Goal: Task Accomplishment & Management: Use online tool/utility

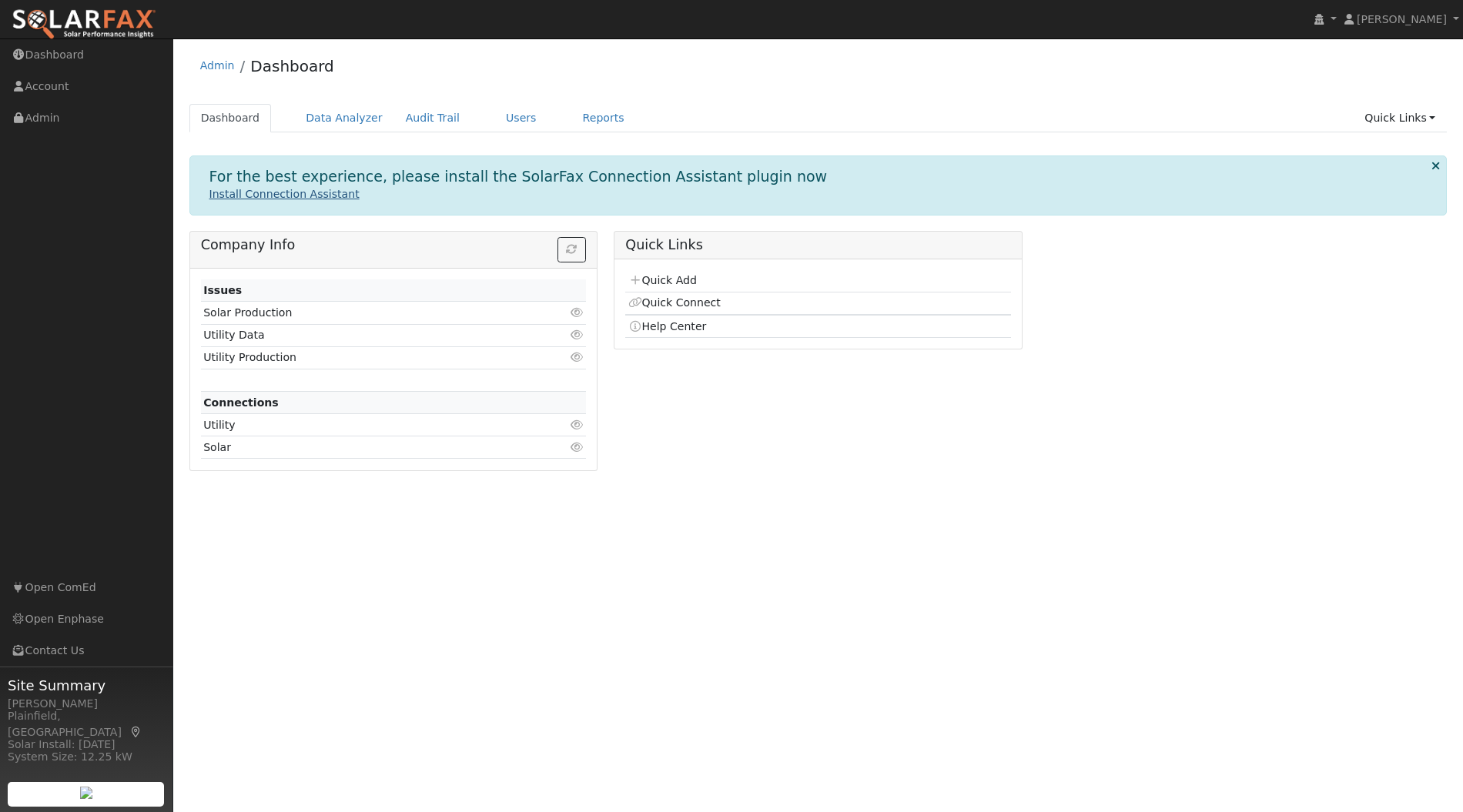
click at [273, 192] on link "Install Connection Assistant" at bounding box center [284, 194] width 150 height 13
click at [472, 189] on p "Install Connection Assistant" at bounding box center [819, 194] width 1218 height 16
click at [494, 118] on link "Users" at bounding box center [521, 118] width 54 height 29
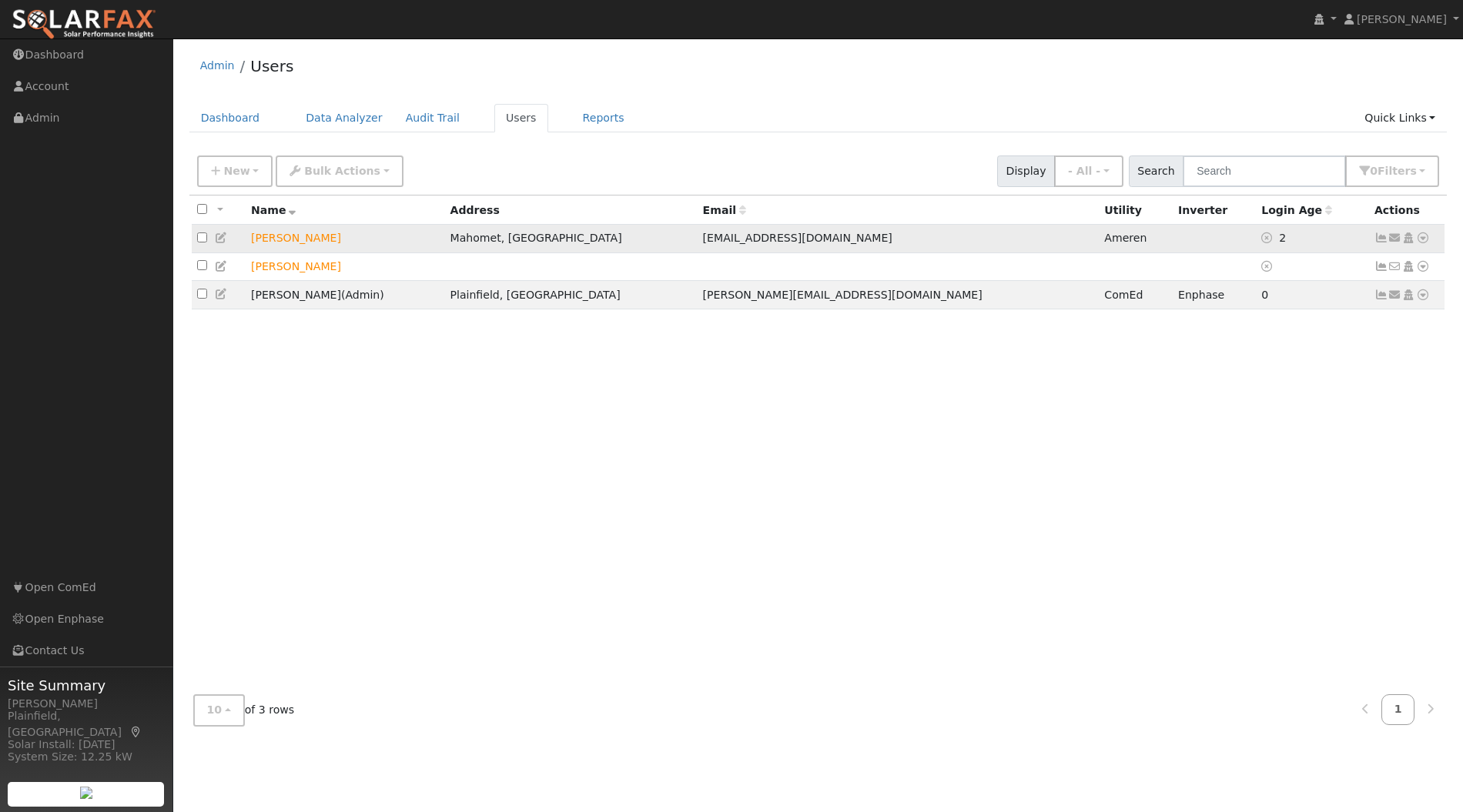
click at [1426, 237] on icon at bounding box center [1422, 238] width 14 height 11
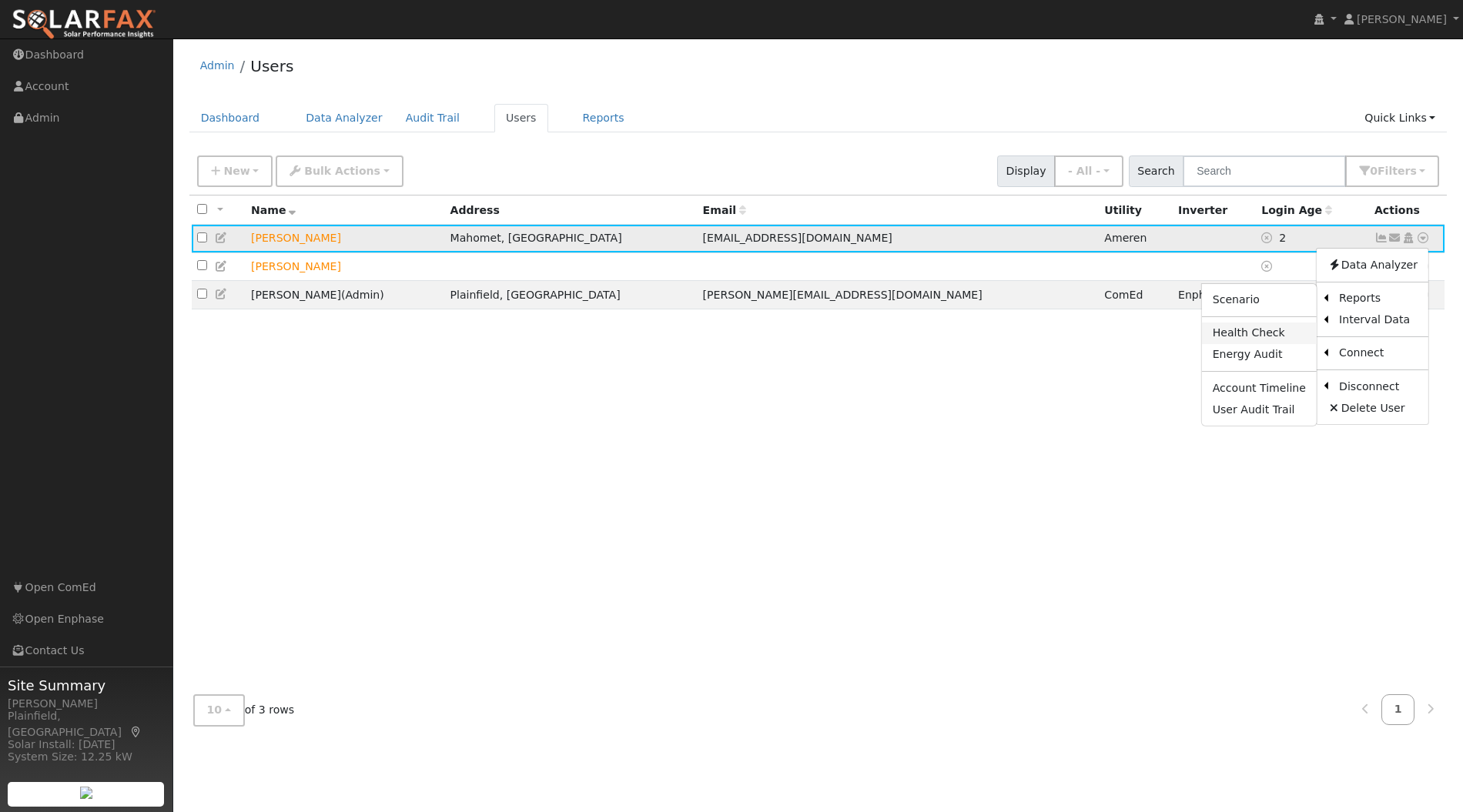
click at [1279, 333] on link "Health Check" at bounding box center [1260, 333] width 114 height 21
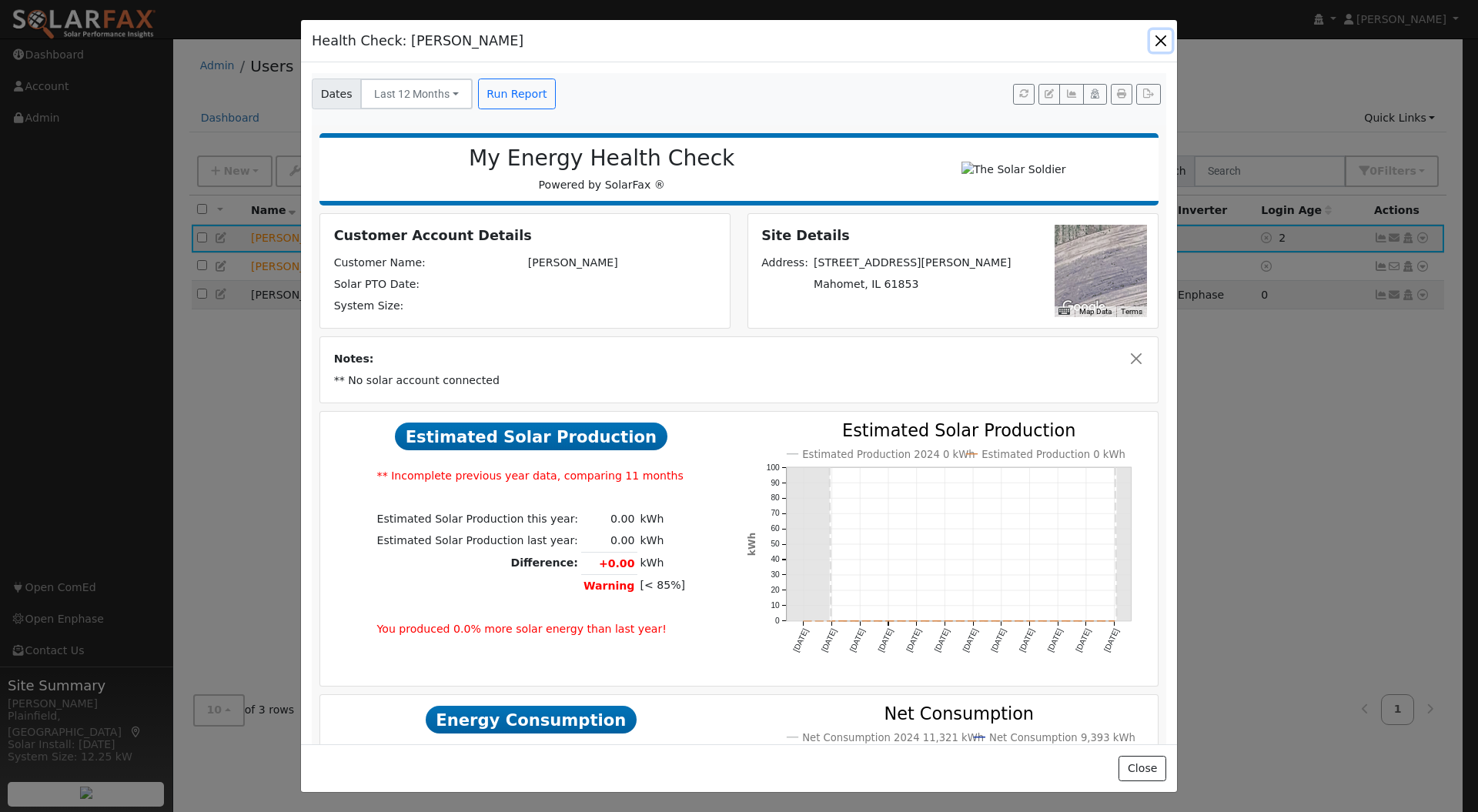
click at [1164, 34] on button "button" at bounding box center [1161, 41] width 21 height 21
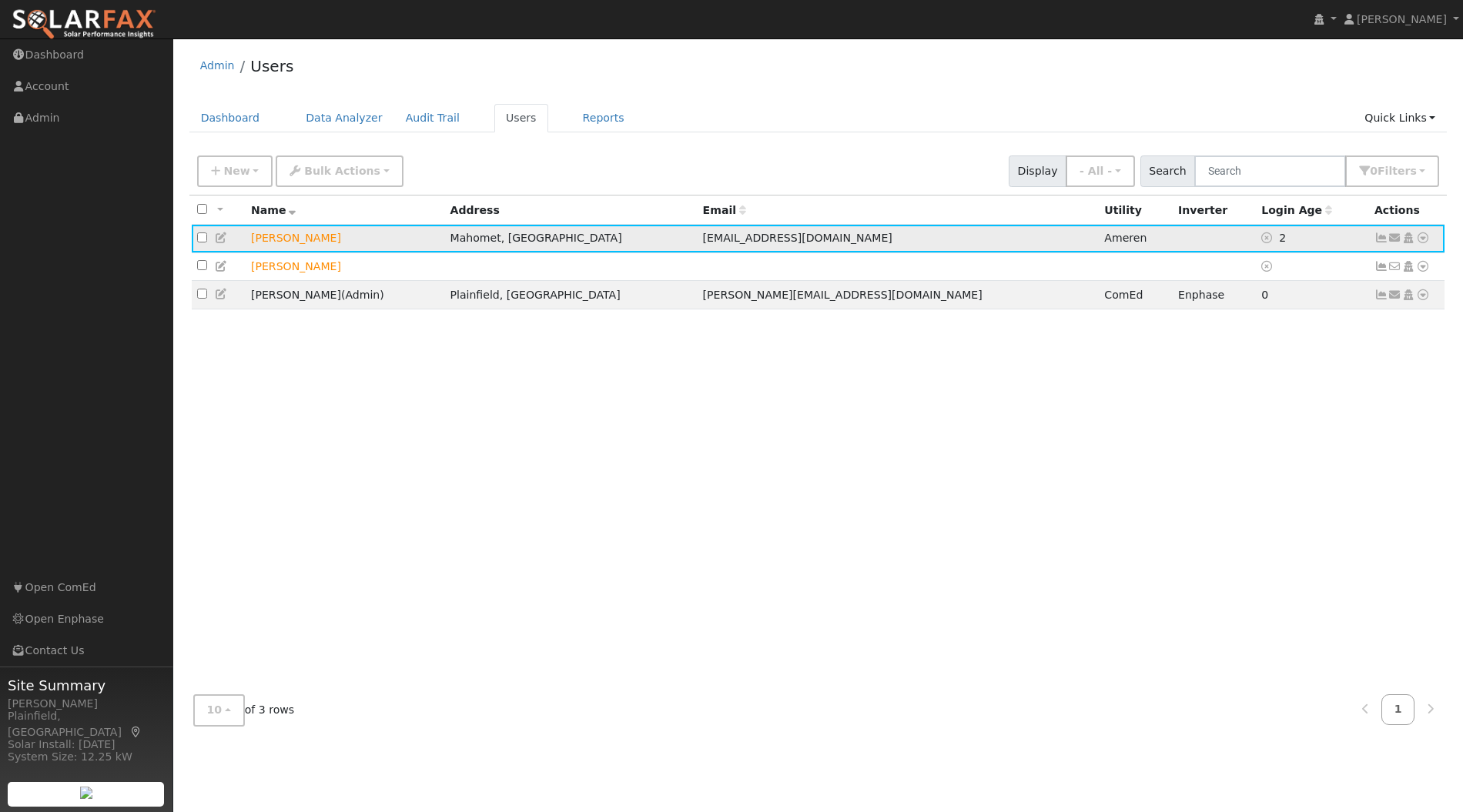
click at [1422, 242] on icon at bounding box center [1422, 238] width 14 height 11
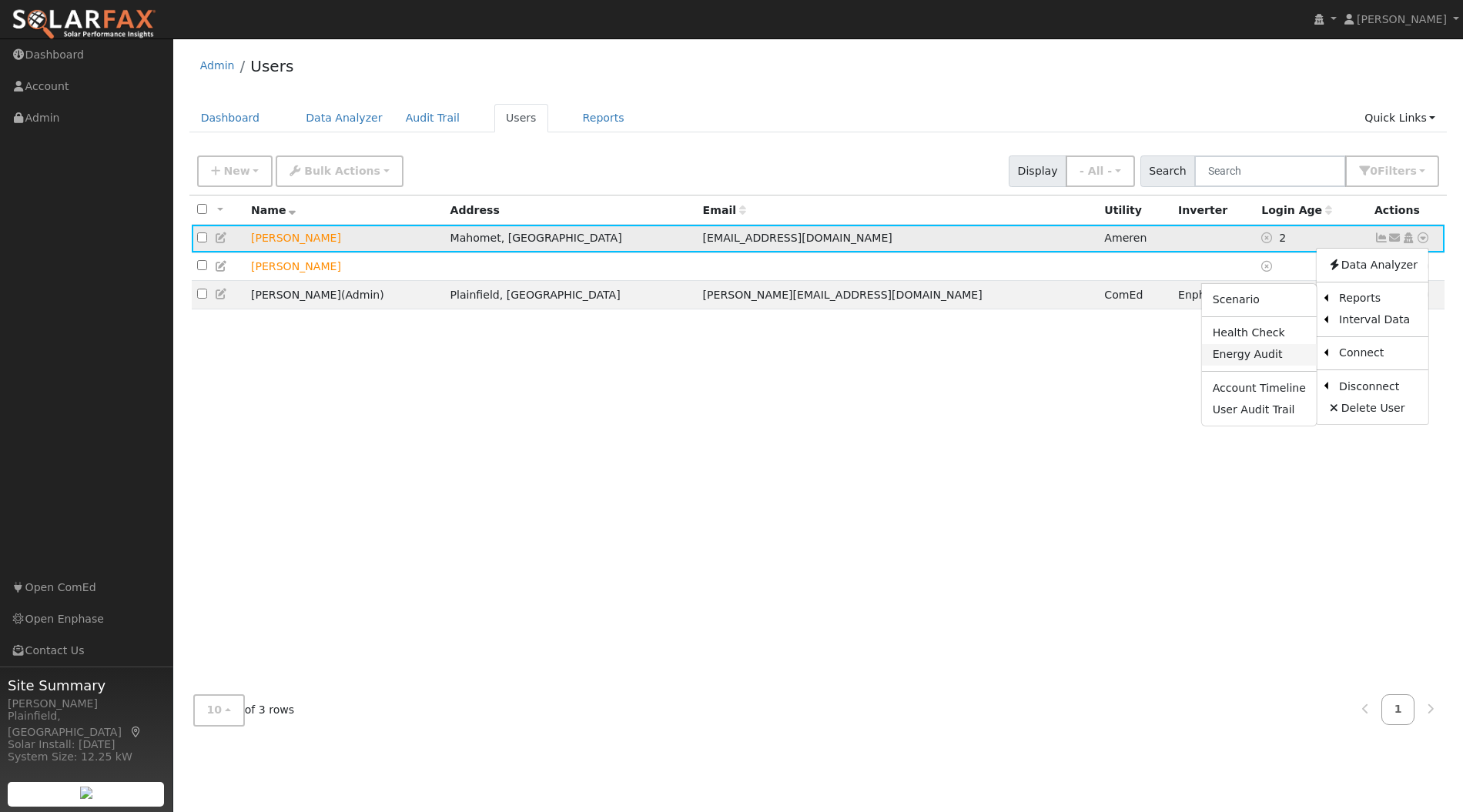
click at [1279, 352] on link "Energy Audit" at bounding box center [1260, 354] width 114 height 21
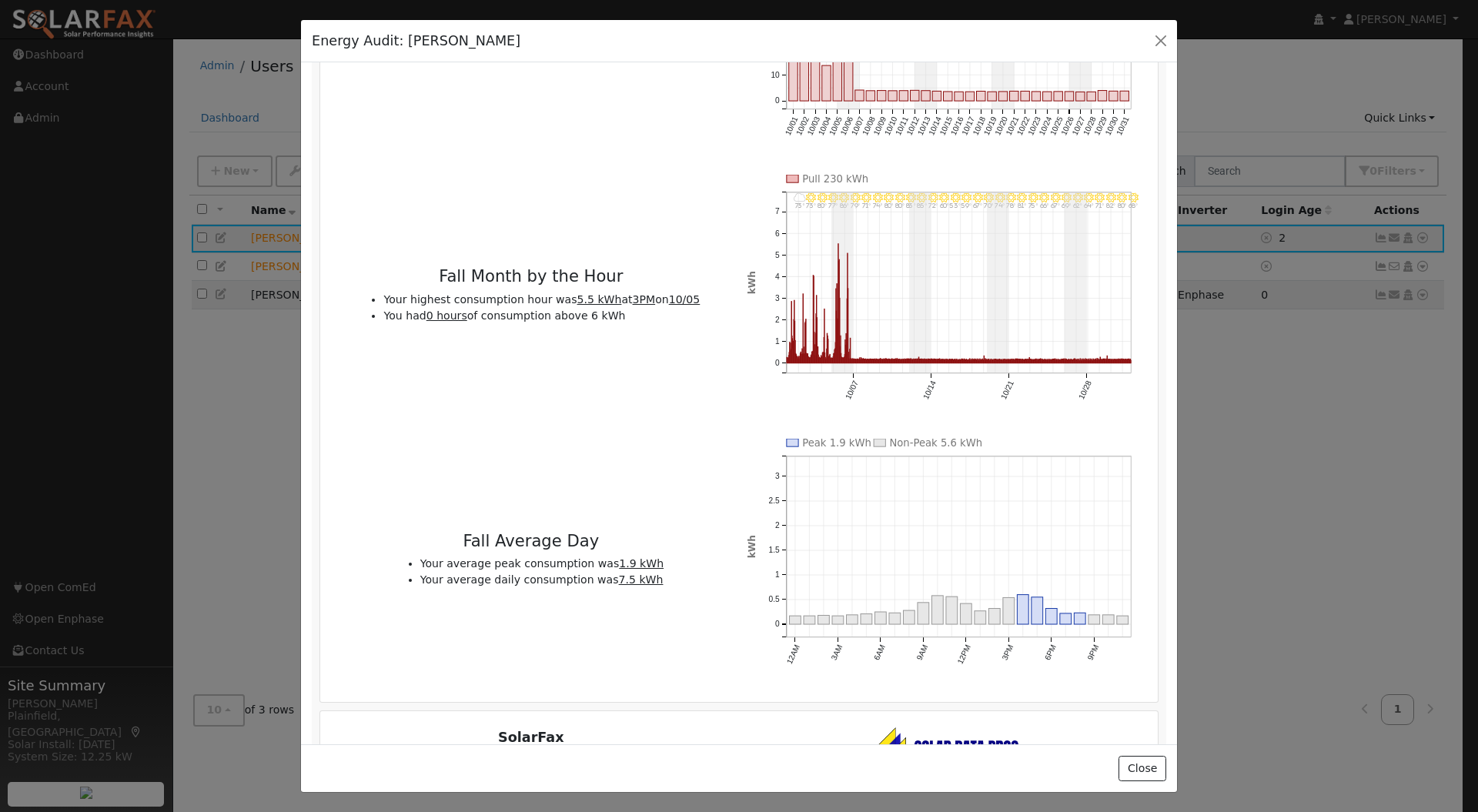
scroll to position [3770, 0]
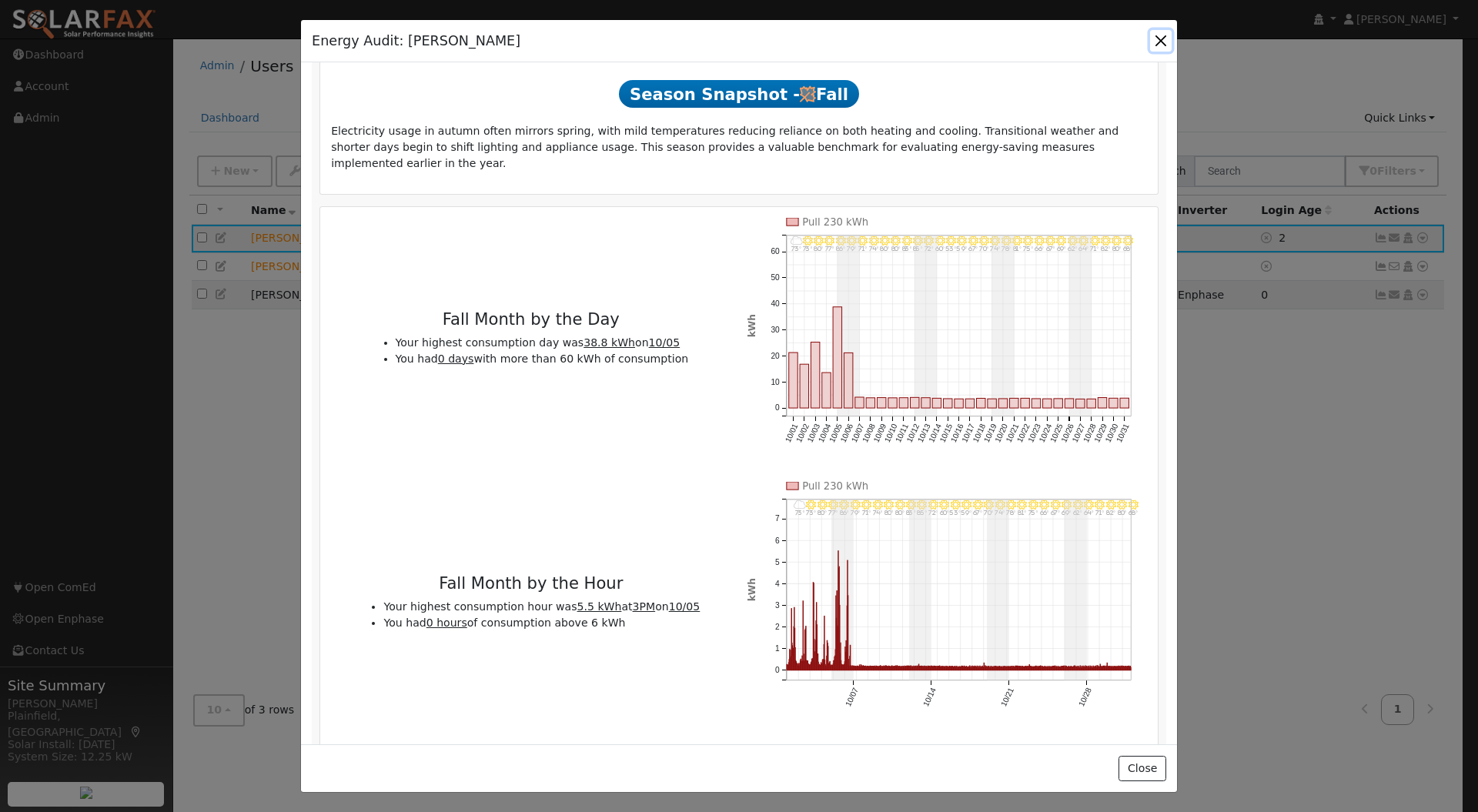
click at [1154, 40] on button "button" at bounding box center [1161, 41] width 21 height 21
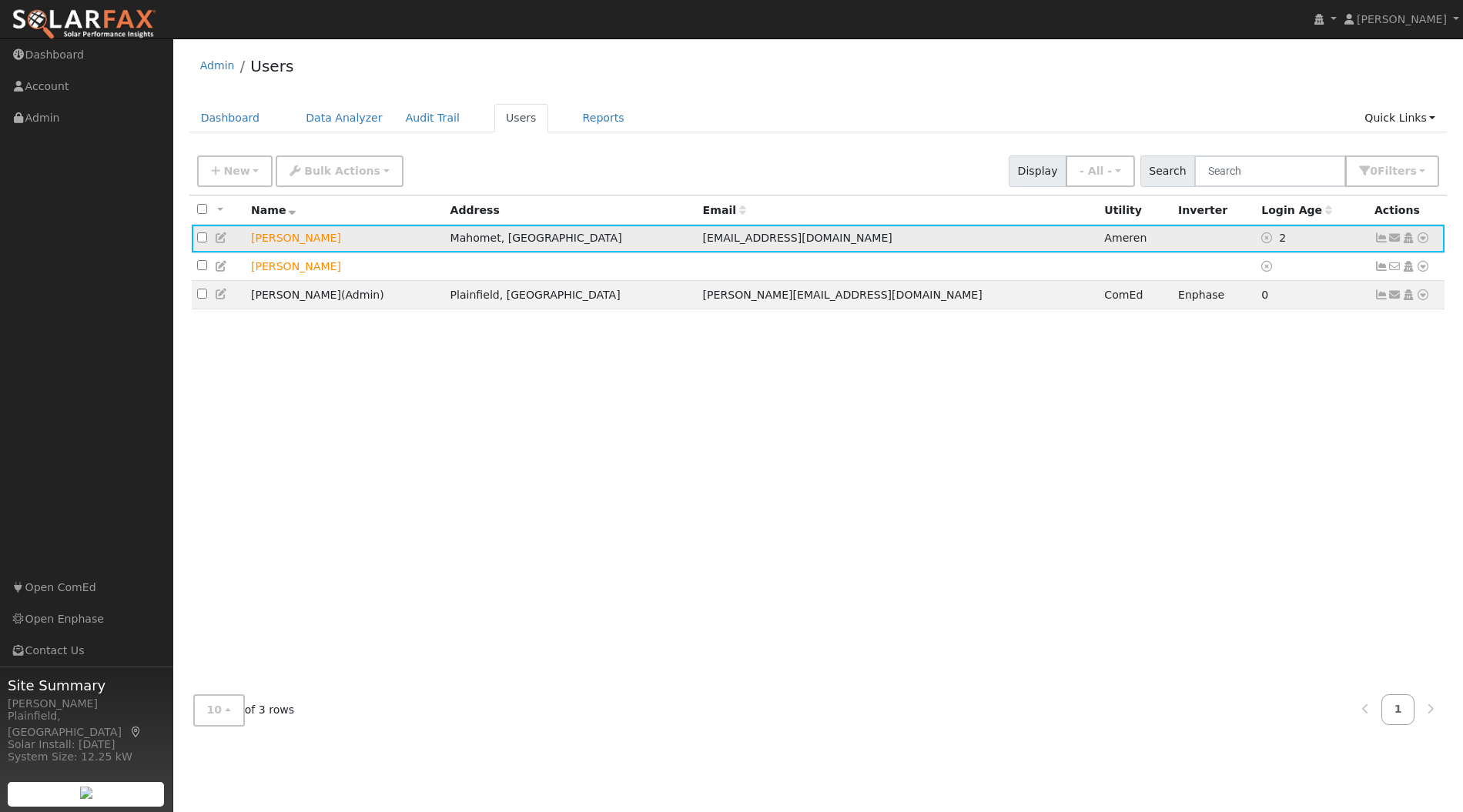
click at [1428, 239] on icon at bounding box center [1422, 238] width 14 height 11
click at [1292, 342] on link "Export to CSV" at bounding box center [1260, 343] width 113 height 21
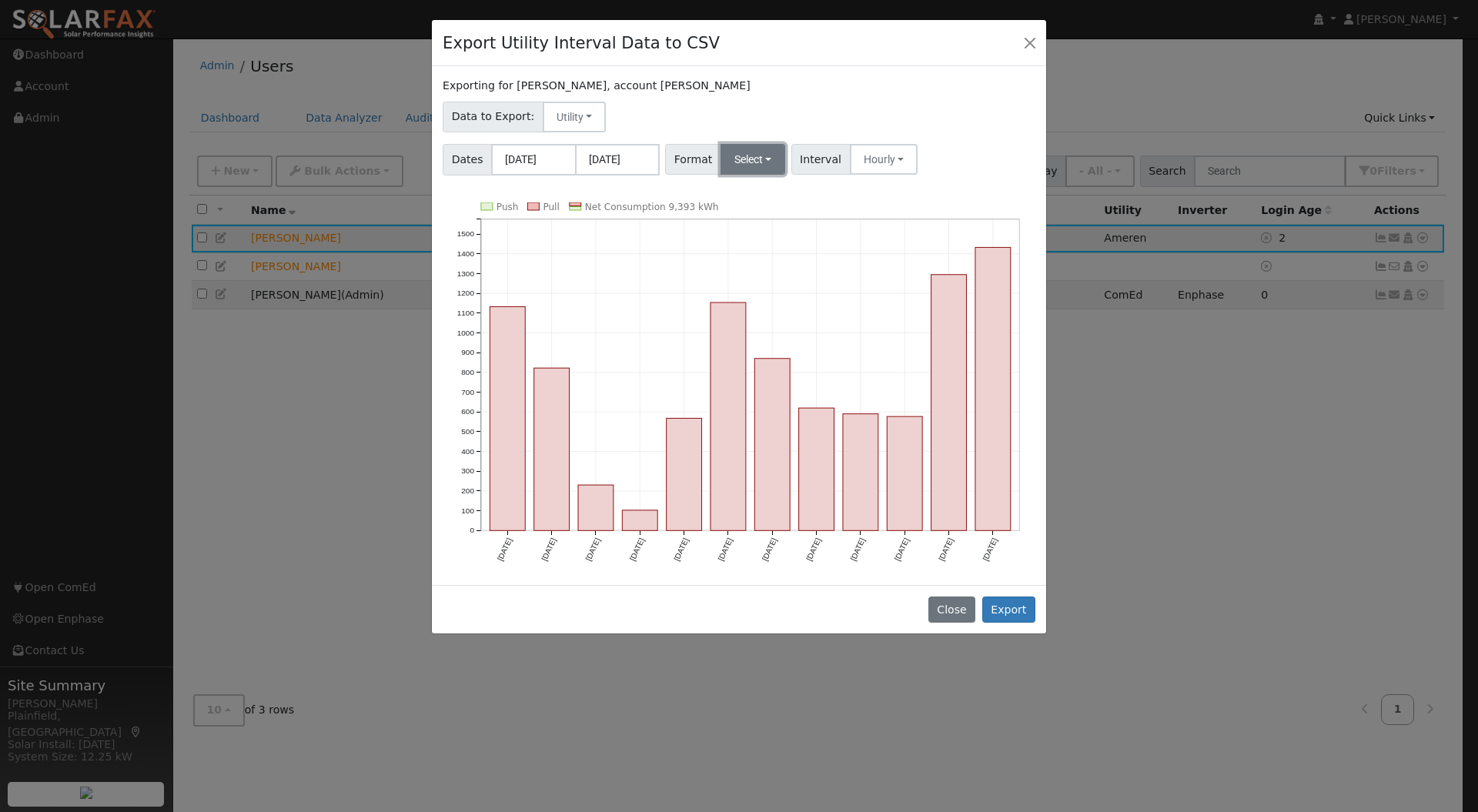
click at [742, 159] on button "Select" at bounding box center [753, 159] width 65 height 31
click at [771, 292] on link "Aurora" at bounding box center [771, 292] width 110 height 21
click at [865, 155] on button "Hourly" at bounding box center [889, 159] width 68 height 31
click at [938, 153] on div "Dates [DATE] [DATE] Format Aurora Generic PG&E SCE SDGE Aurora Energy Toolbase …" at bounding box center [739, 157] width 598 height 37
click at [631, 163] on input "[DATE]" at bounding box center [617, 160] width 85 height 32
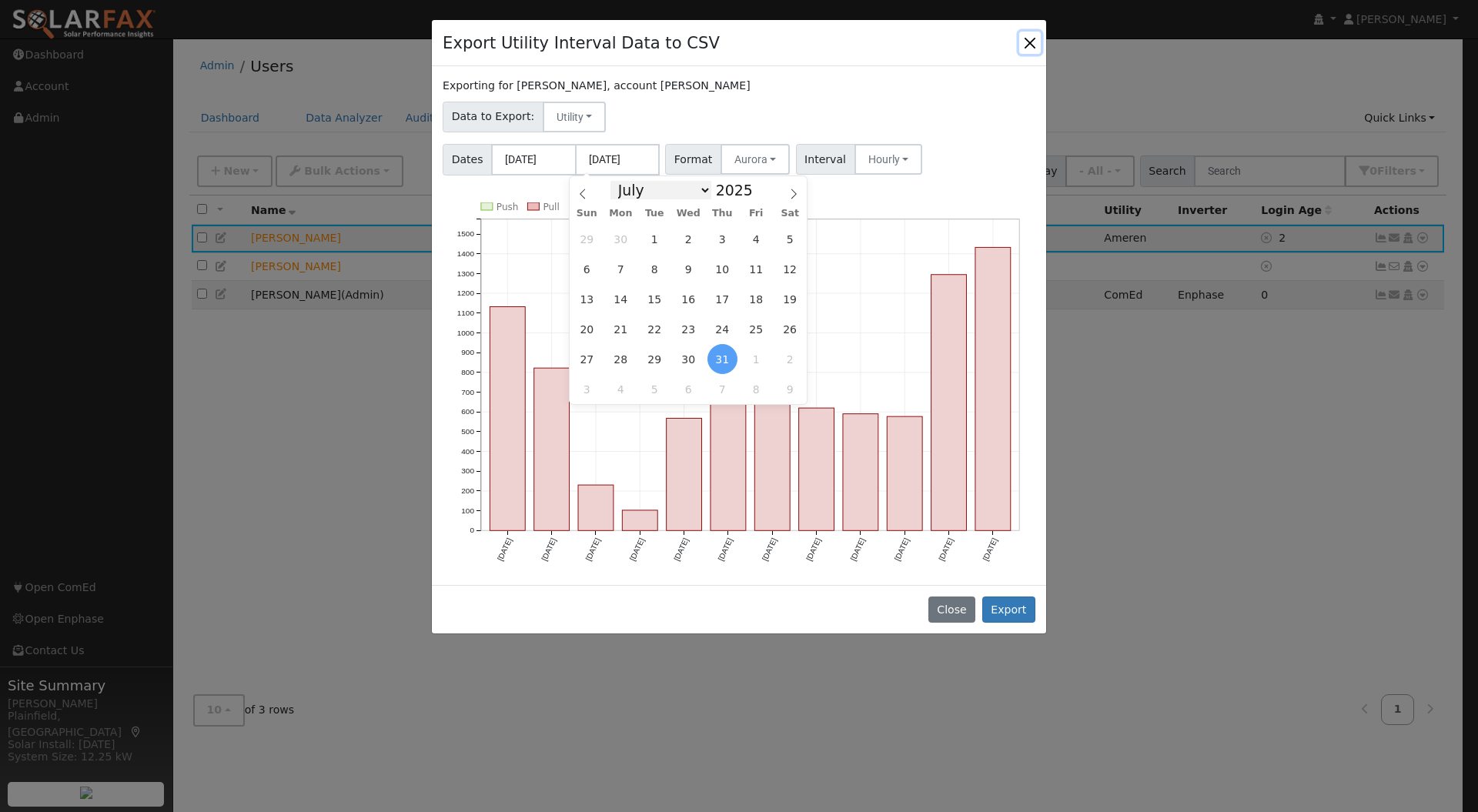
click at [699, 188] on select "January February March April May June July August September October November De…" at bounding box center [660, 190] width 101 height 18
select select "7"
click at [621, 181] on select "January February March April May June July August September October November De…" at bounding box center [660, 190] width 101 height 18
click at [724, 301] on span "14" at bounding box center [723, 300] width 30 height 30
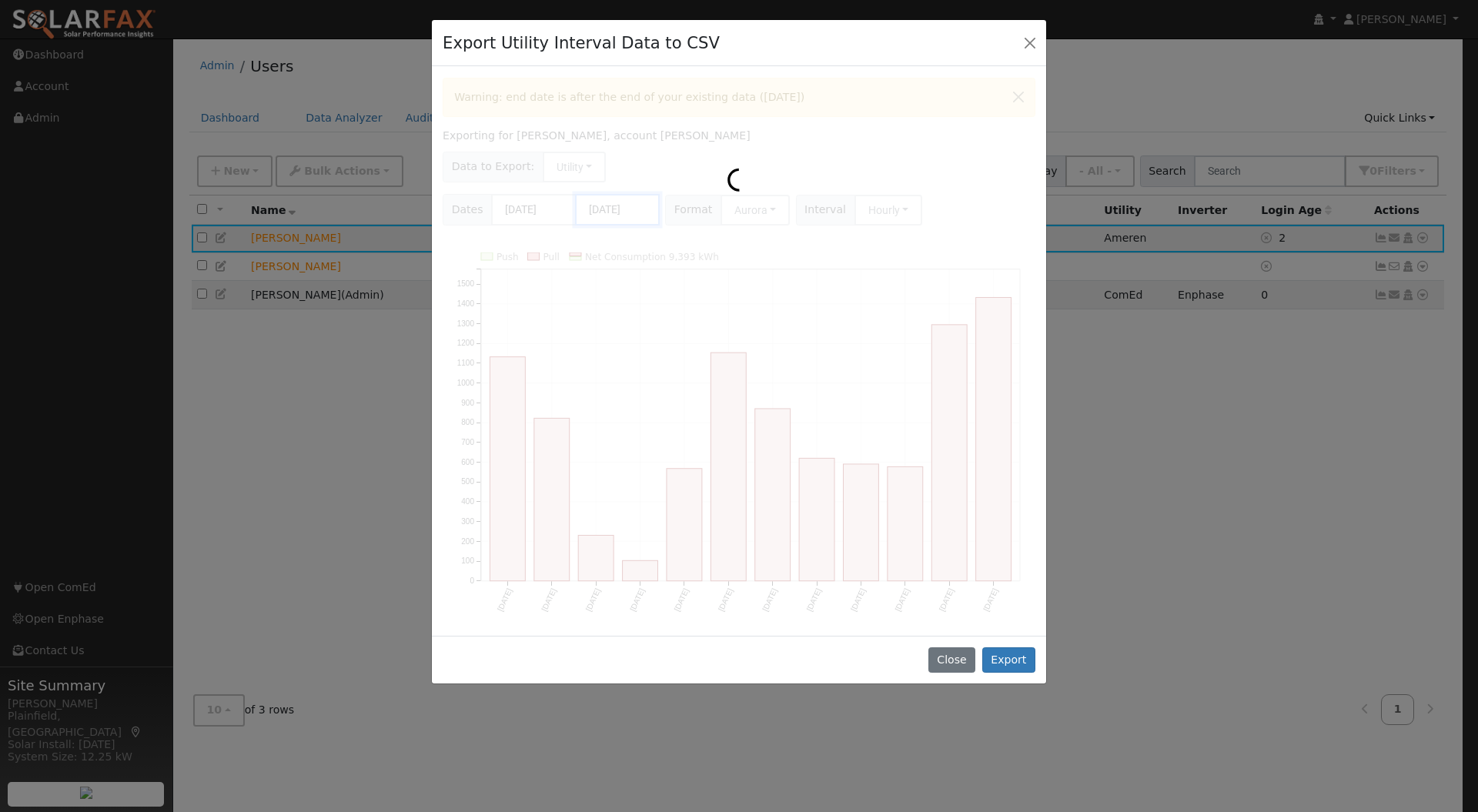
scroll to position [0, 0]
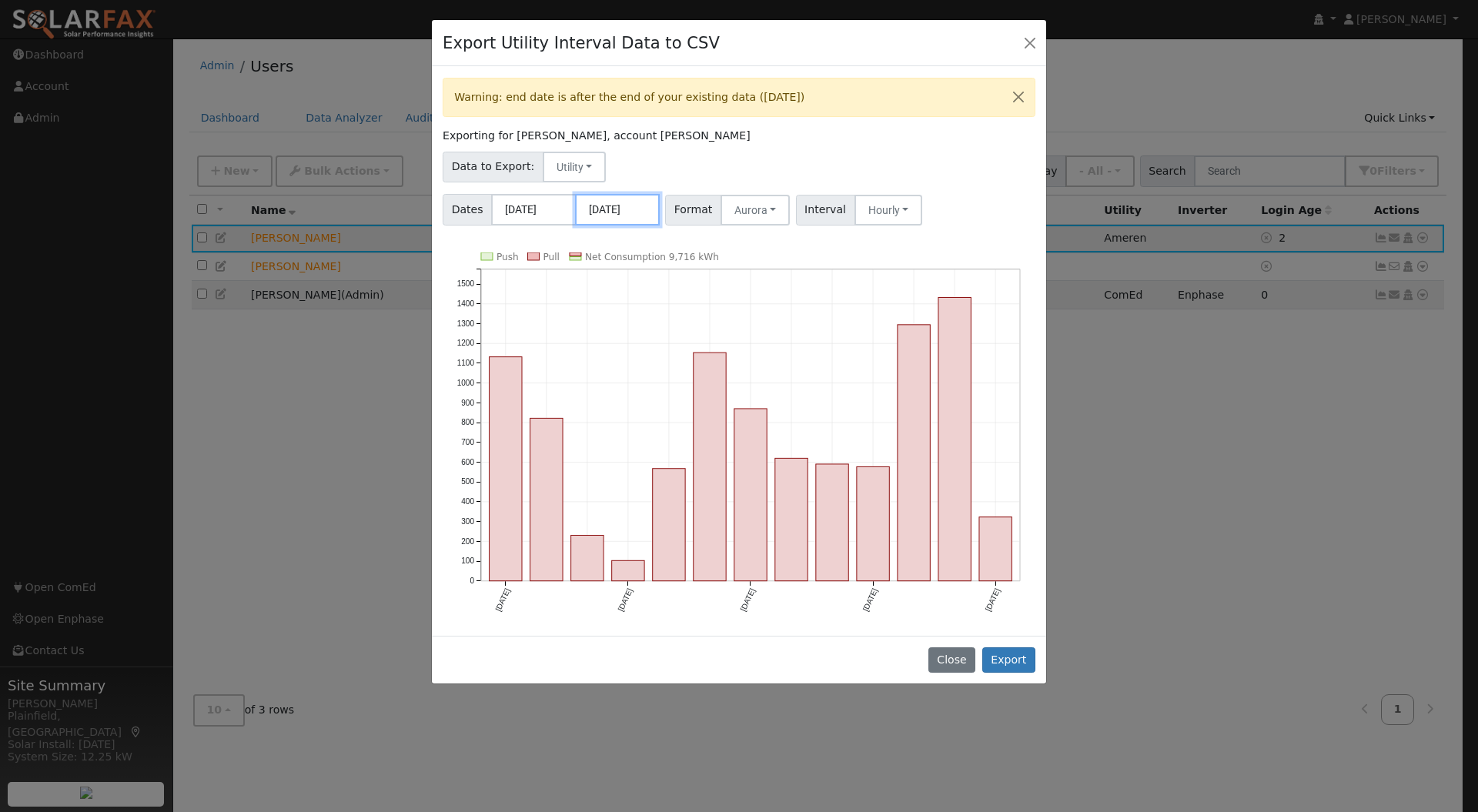
click at [643, 211] on input "[DATE]" at bounding box center [617, 210] width 85 height 32
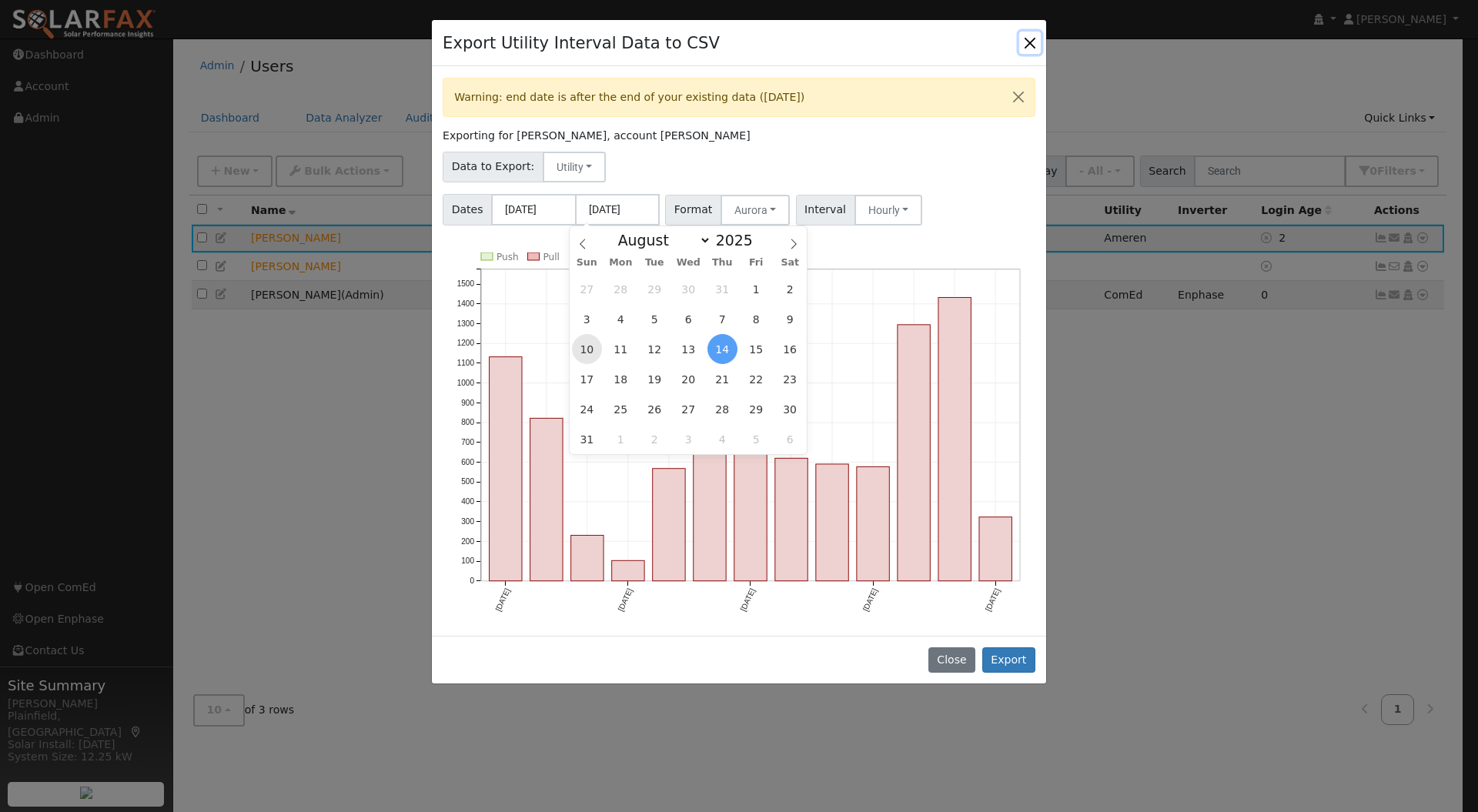
click at [593, 342] on span "10" at bounding box center [587, 350] width 30 height 30
type input "[DATE]"
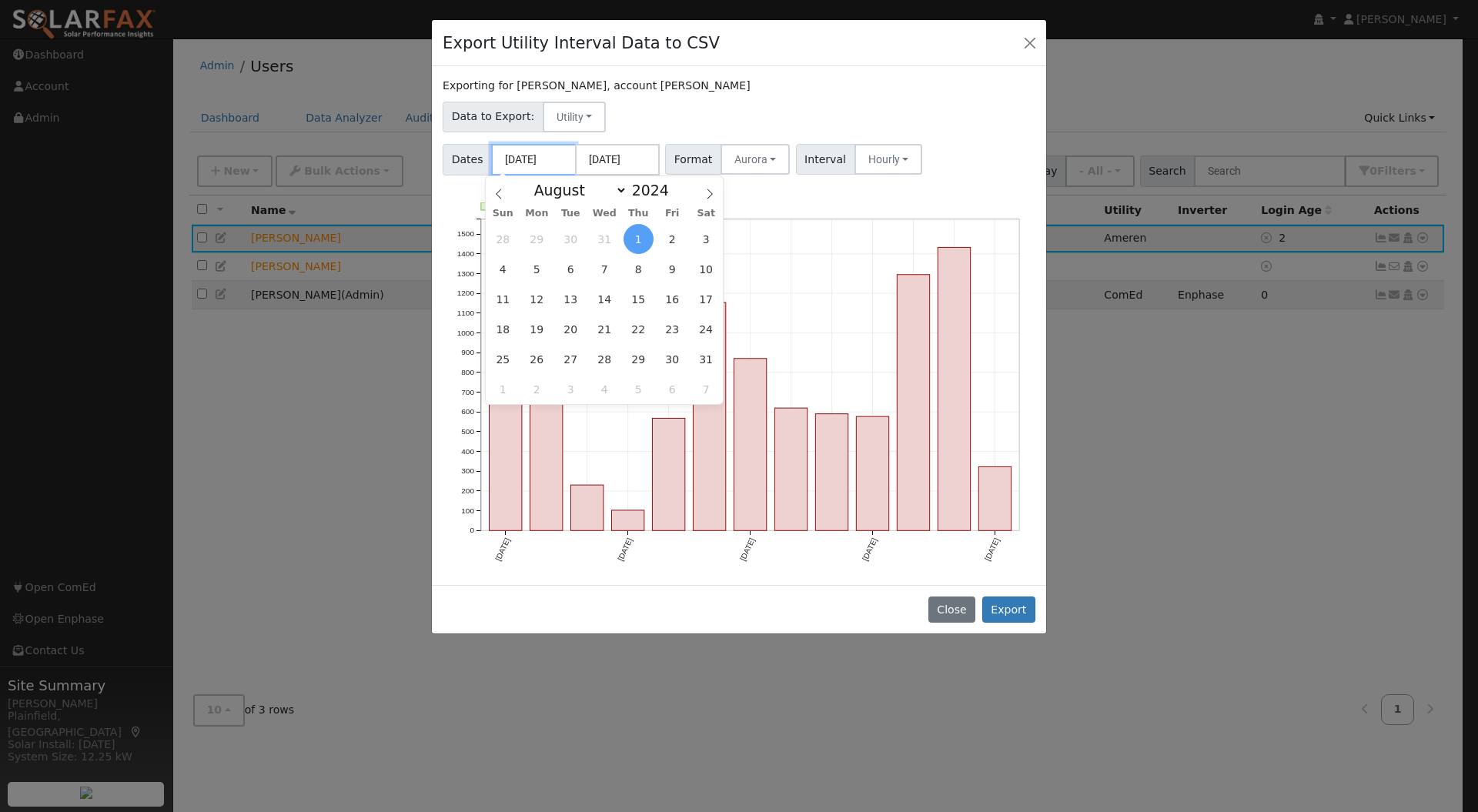
drag, startPoint x: 532, startPoint y: 157, endPoint x: 517, endPoint y: 157, distance: 15.0
click at [517, 157] on input "[DATE]" at bounding box center [533, 160] width 85 height 32
click at [708, 274] on span "10" at bounding box center [706, 269] width 30 height 30
type input "[DATE]"
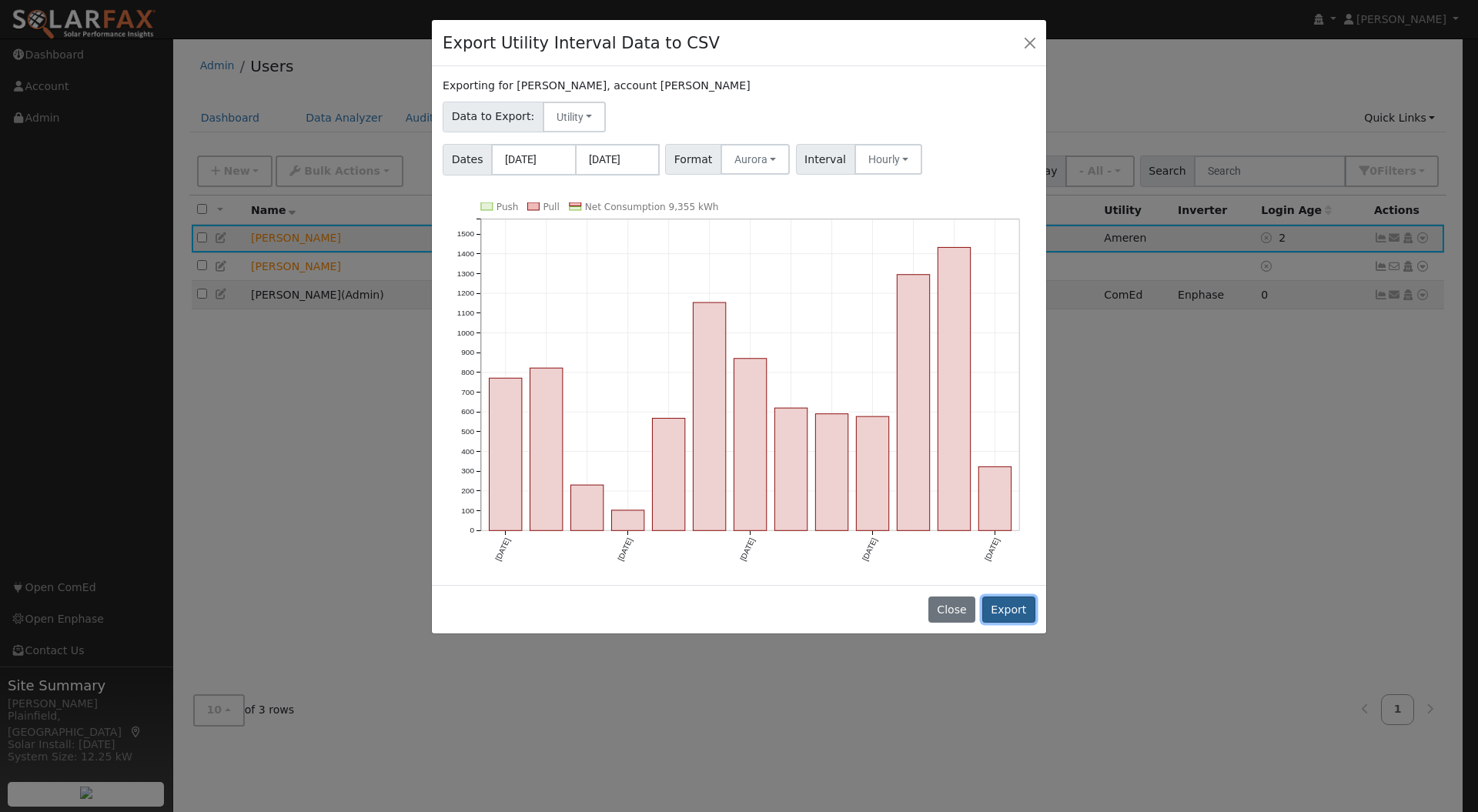
click at [1013, 599] on button "Export" at bounding box center [1008, 609] width 53 height 26
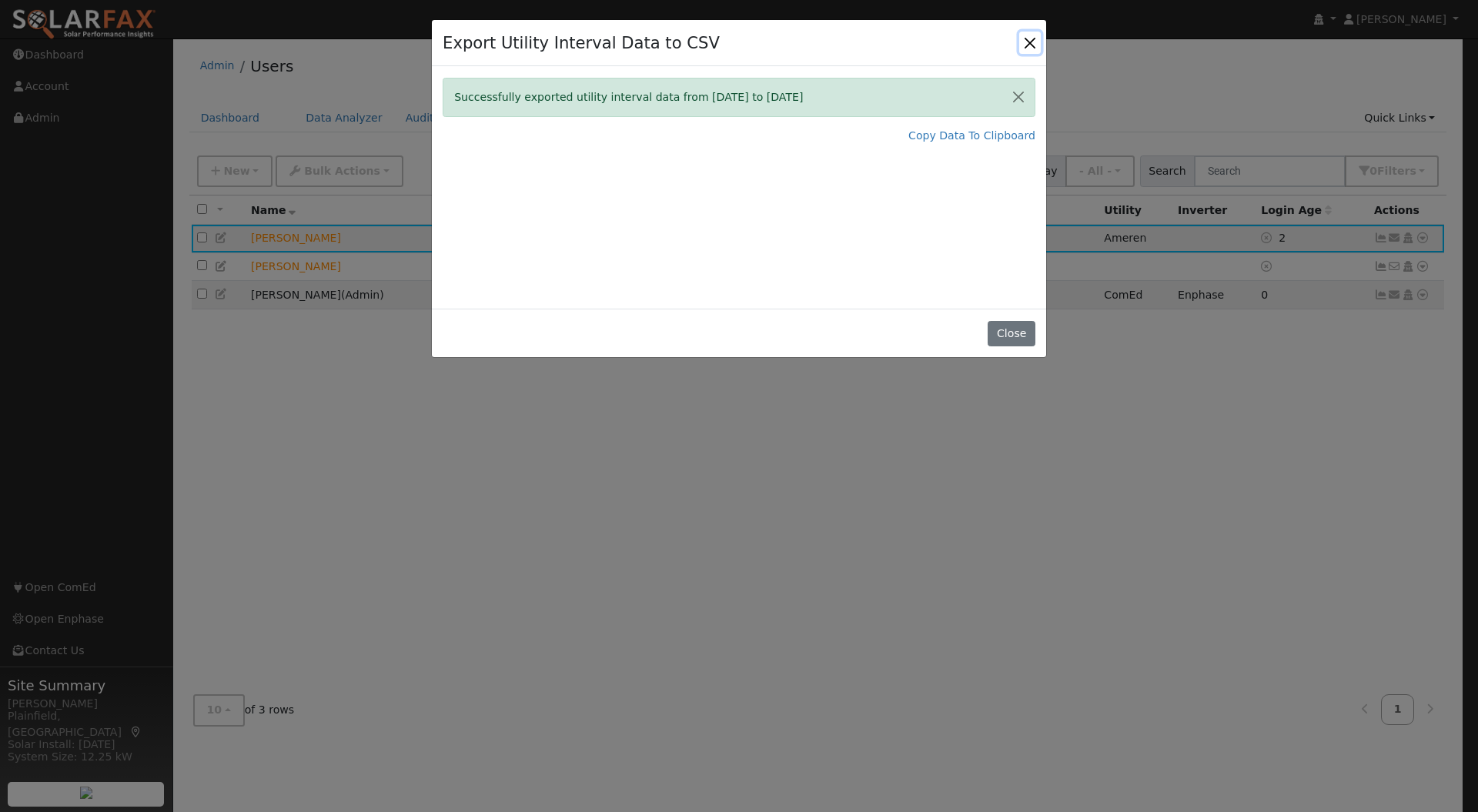
click at [1031, 40] on button "Close" at bounding box center [1030, 42] width 21 height 21
